Goal: Task Accomplishment & Management: Manage account settings

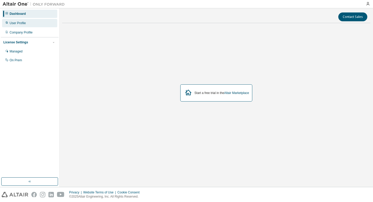
click at [22, 26] on div "User Profile" at bounding box center [29, 23] width 55 height 8
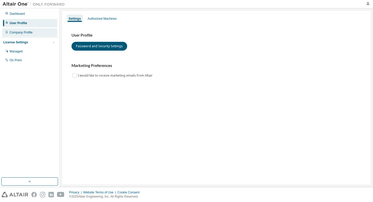
click at [38, 31] on div "Company Profile" at bounding box center [29, 32] width 55 height 8
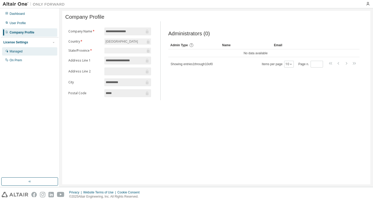
click at [21, 53] on div "Managed" at bounding box center [16, 51] width 13 height 4
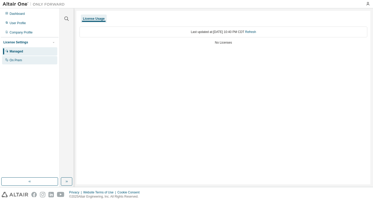
click at [18, 61] on div "On Prem" at bounding box center [16, 60] width 12 height 4
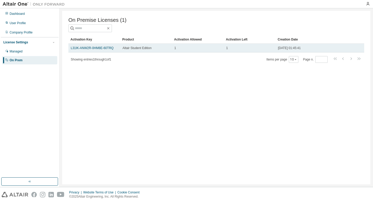
click at [135, 49] on span "Altair Student Edition" at bounding box center [137, 48] width 29 height 4
click at [104, 48] on link "L31IK-ANW2R-0HM8E-60TRQ" at bounding box center [92, 48] width 43 height 4
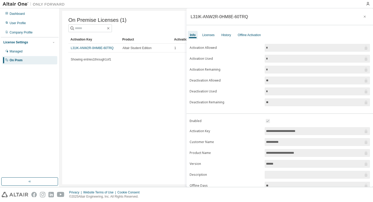
scroll to position [37, 0]
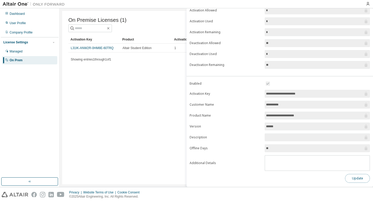
click at [353, 175] on button "Update" at bounding box center [357, 178] width 25 height 9
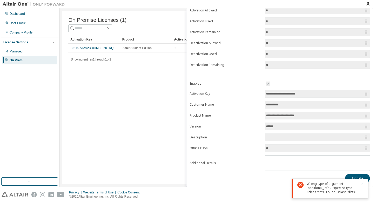
click at [362, 183] on icon "button" at bounding box center [362, 183] width 3 height 3
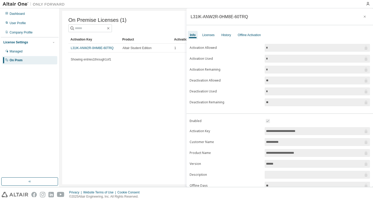
scroll to position [1, 0]
click at [211, 37] on div "Licenses" at bounding box center [208, 34] width 16 height 8
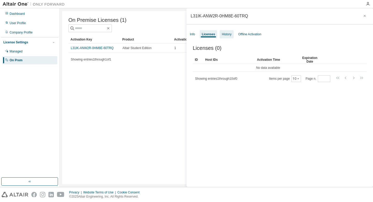
click at [228, 34] on div "History" at bounding box center [227, 34] width 10 height 4
click at [206, 35] on div "Licenses" at bounding box center [208, 34] width 12 height 4
click at [191, 34] on div "Info" at bounding box center [192, 34] width 5 height 4
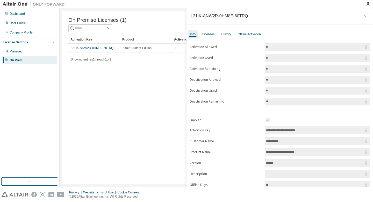
scroll to position [37, 0]
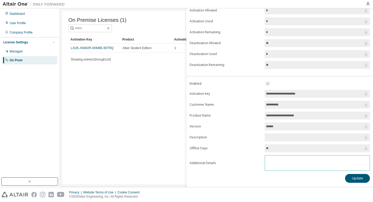
click at [271, 163] on textarea at bounding box center [317, 161] width 105 height 13
type textarea "***"
click at [350, 180] on button "Update" at bounding box center [357, 178] width 25 height 9
click at [362, 189] on icon "button" at bounding box center [362, 190] width 2 height 2
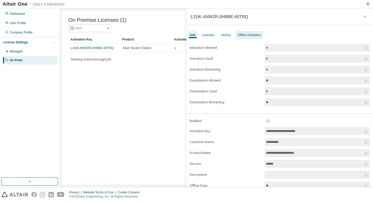
click at [261, 37] on div "Offline Activation" at bounding box center [249, 35] width 23 height 4
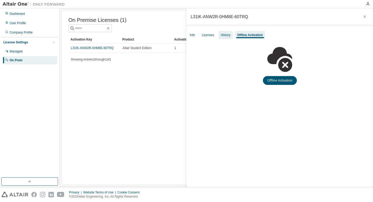
click at [227, 35] on div "History" at bounding box center [226, 35] width 10 height 4
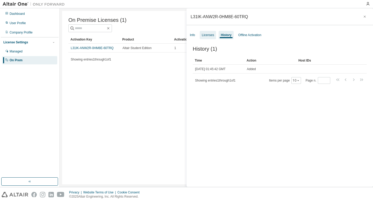
click at [211, 36] on div "Licenses" at bounding box center [208, 35] width 12 height 4
click at [195, 36] on div "Info" at bounding box center [192, 35] width 5 height 4
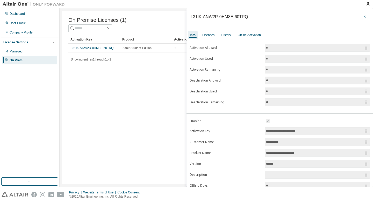
click at [363, 18] on icon "button" at bounding box center [365, 17] width 4 height 4
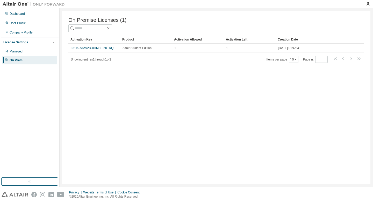
click at [215, 87] on div "On Premise Licenses (1) Clear Load Save Save As Field Operator Value Select fil…" at bounding box center [216, 97] width 308 height 173
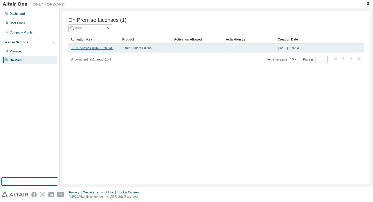
click at [105, 47] on link "L31IK-ANW2R-0HM8E-60TRQ" at bounding box center [92, 48] width 43 height 4
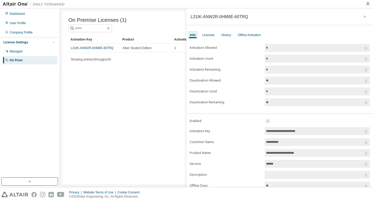
click at [271, 57] on input "*" at bounding box center [314, 58] width 97 height 5
click at [363, 59] on icon at bounding box center [365, 58] width 5 height 5
click at [361, 44] on span "*" at bounding box center [317, 48] width 105 height 8
click at [242, 37] on div "Offline Activation" at bounding box center [249, 35] width 23 height 4
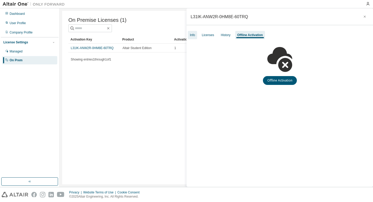
click at [194, 36] on div "Info" at bounding box center [192, 35] width 5 height 4
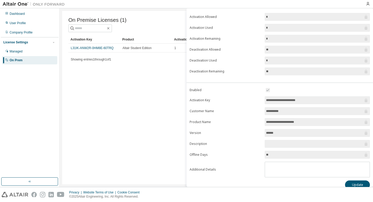
scroll to position [37, 0]
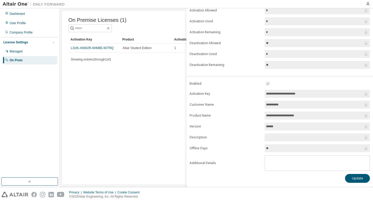
click at [291, 93] on input "**********" at bounding box center [314, 93] width 97 height 5
click at [306, 145] on span "**" at bounding box center [317, 148] width 105 height 8
click at [354, 183] on div "**********" at bounding box center [280, 94] width 187 height 184
click at [352, 178] on button "Update" at bounding box center [357, 178] width 25 height 9
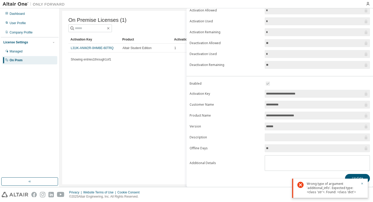
click at [164, 85] on div "On Premise Licenses (1) Clear Load Save Save As Field Operator Value Select fil…" at bounding box center [216, 97] width 308 height 173
click at [302, 94] on input "**********" at bounding box center [314, 93] width 97 height 5
drag, startPoint x: 311, startPoint y: 94, endPoint x: 258, endPoint y: 94, distance: 53.1
click at [258, 94] on form "**********" at bounding box center [280, 125] width 180 height 90
